Goal: Find specific page/section: Find specific page/section

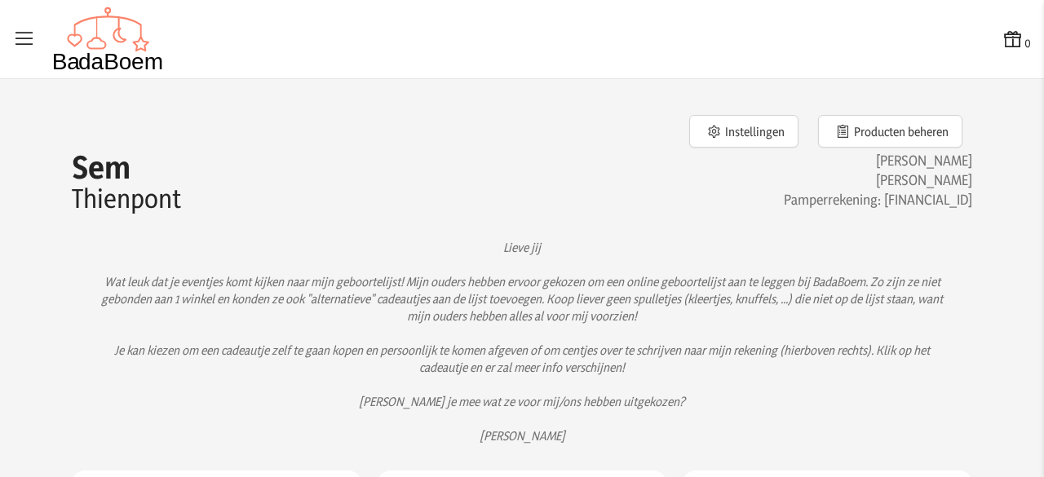
click at [23, 39] on icon at bounding box center [24, 39] width 23 height 23
click at [2, 2] on input "checkbox" at bounding box center [1, 1] width 2 height 2
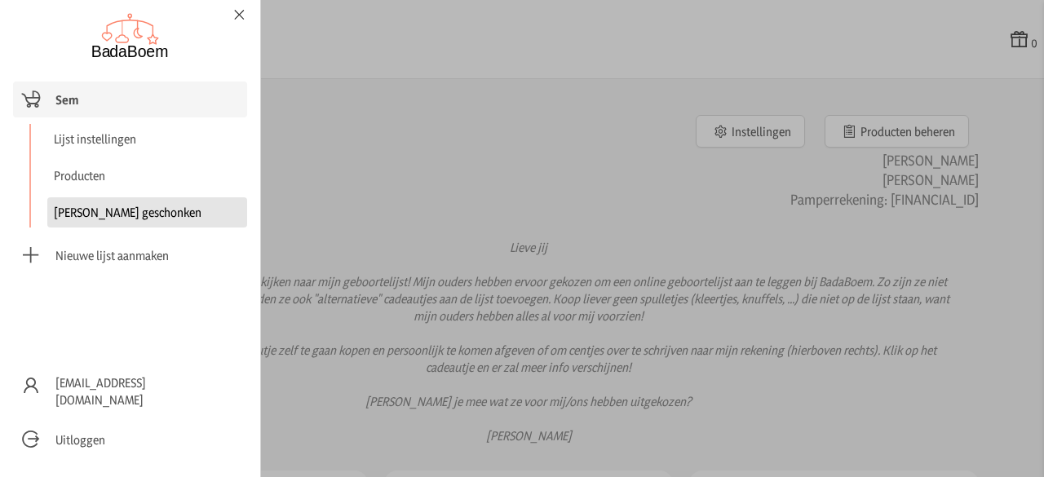
click at [132, 221] on link "[PERSON_NAME] geschonken" at bounding box center [147, 212] width 200 height 30
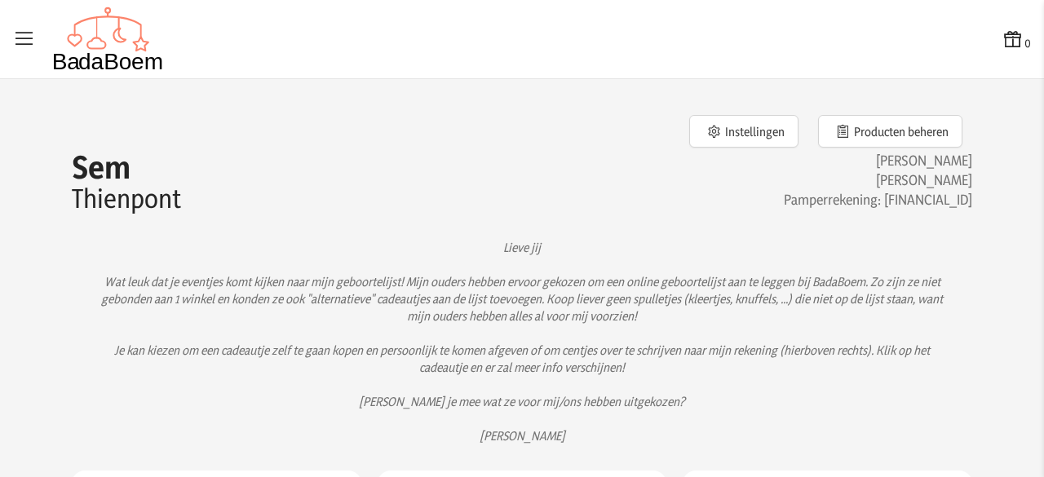
checkbox input "false"
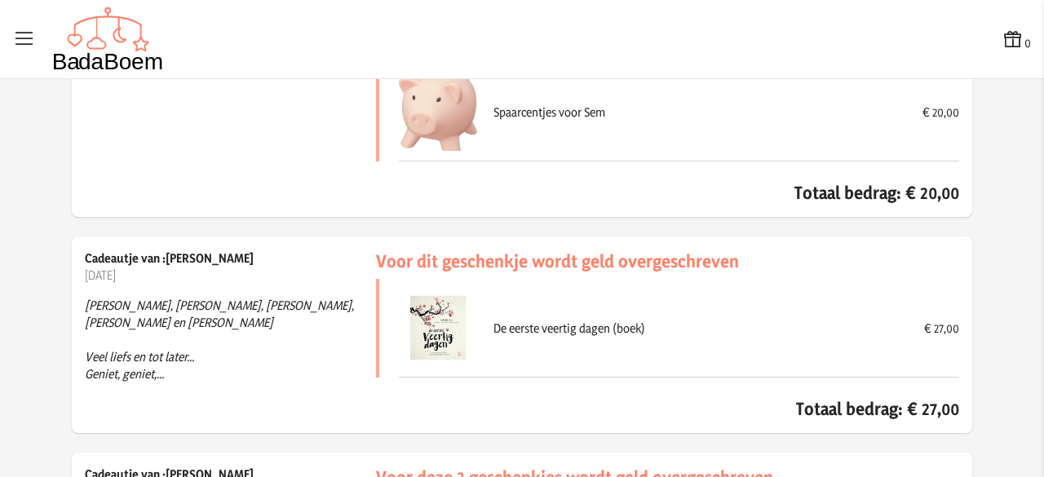
scroll to position [16607, 0]
